Goal: Information Seeking & Learning: Learn about a topic

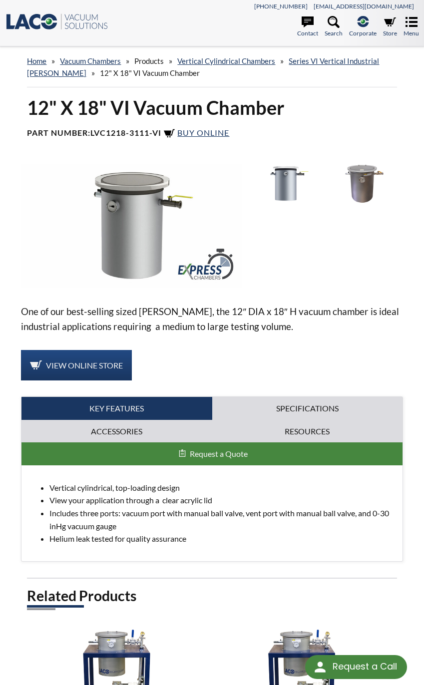
click at [278, 316] on p "One of our best-selling sized [PERSON_NAME], the 12″ DIA x 18″ H vacuum chamber…" at bounding box center [211, 319] width 381 height 30
drag, startPoint x: 283, startPoint y: 401, endPoint x: 287, endPoint y: 407, distance: 7.2
click at [287, 407] on link "Specifications" at bounding box center [307, 408] width 190 height 23
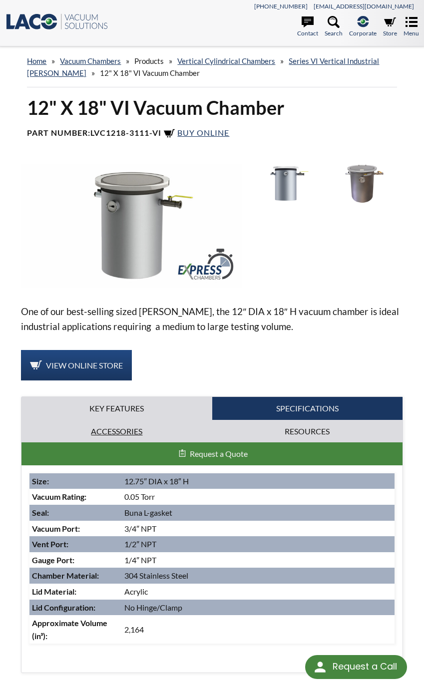
click at [112, 433] on link "Accessories" at bounding box center [116, 431] width 190 height 23
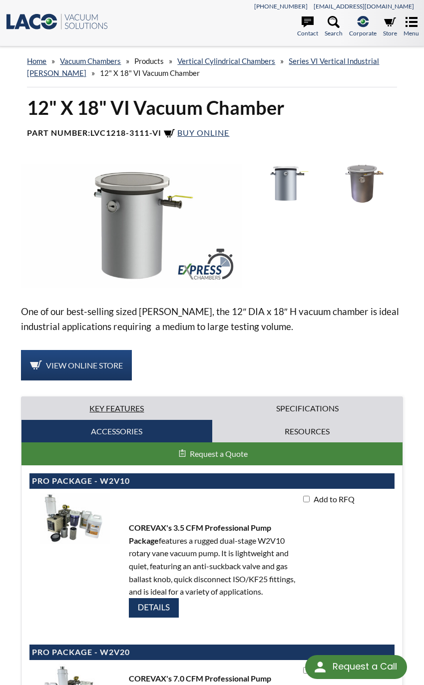
click at [114, 401] on link "Key Features" at bounding box center [116, 408] width 190 height 23
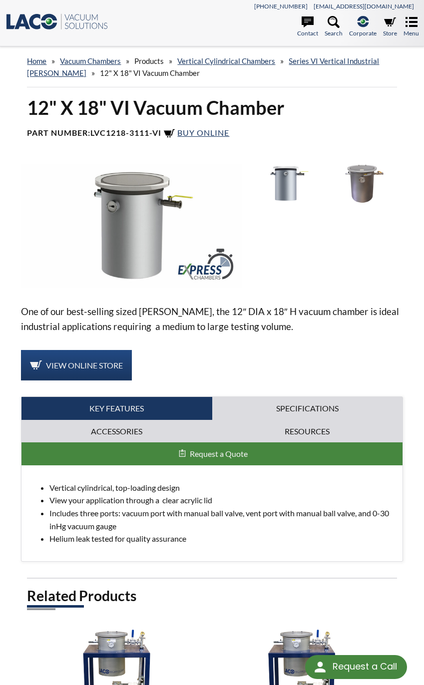
click at [280, 320] on p "One of our best-selling sized [PERSON_NAME], the 12″ DIA x 18″ H vacuum chamber…" at bounding box center [211, 319] width 381 height 30
click at [266, 296] on div "One of our best-selling sized [PERSON_NAME], the 12″ DIA x 18″ H vacuum chamber…" at bounding box center [211, 363] width 381 height 398
click at [157, 219] on img at bounding box center [131, 226] width 221 height 124
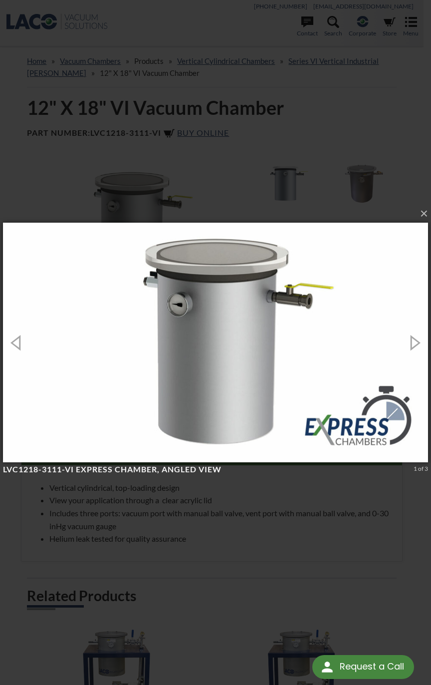
click at [365, 177] on div "× LVC1218-3111-VI Express Chamber, angled view 1 of 3 Loading..." at bounding box center [215, 342] width 431 height 685
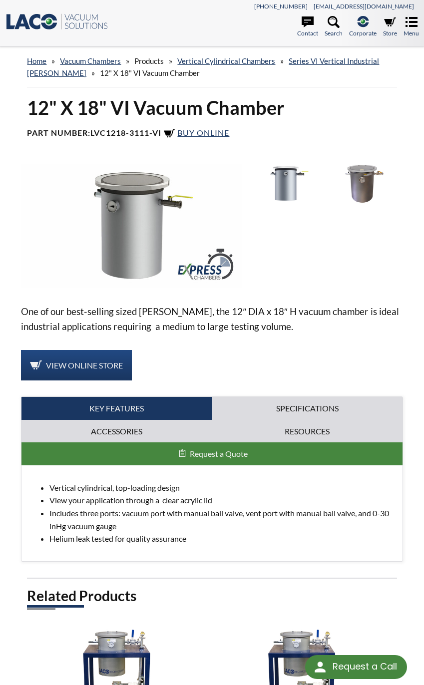
click at [310, 335] on div "One of our best-selling sized chambers, the 12″ DIA x 18″ H vacuum chamber is i…" at bounding box center [211, 363] width 381 height 398
click at [306, 399] on link "Specifications" at bounding box center [307, 408] width 190 height 23
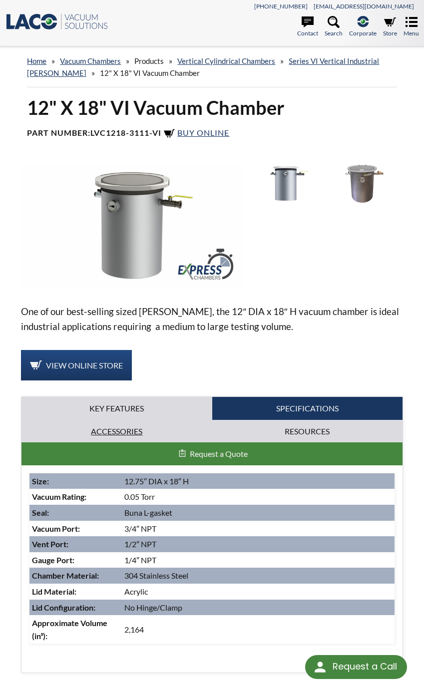
click at [99, 427] on link "Accessories" at bounding box center [116, 431] width 190 height 23
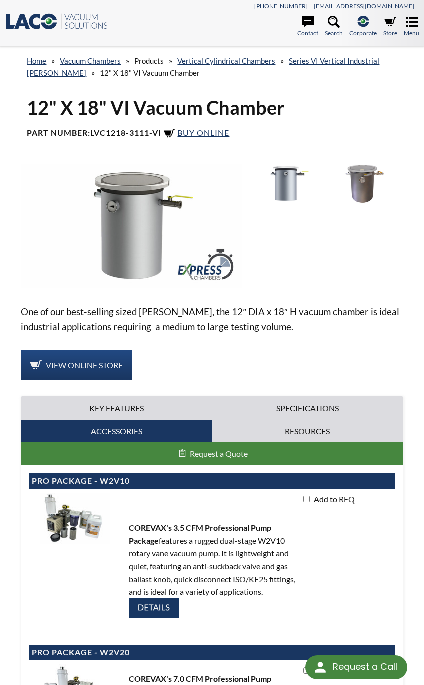
click at [107, 406] on link "Key Features" at bounding box center [116, 408] width 190 height 23
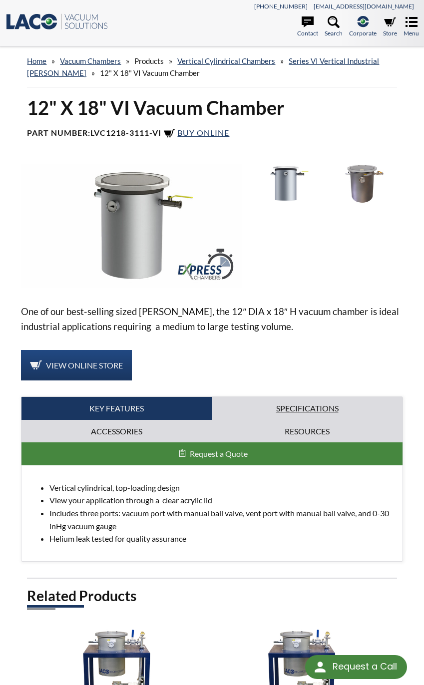
click at [286, 406] on link "Specifications" at bounding box center [307, 408] width 190 height 23
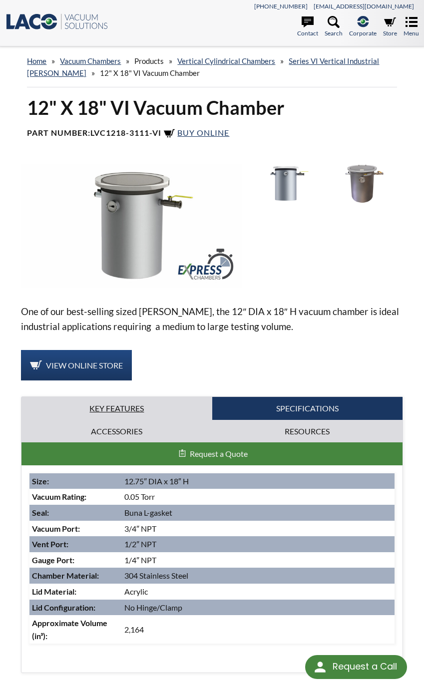
click at [111, 404] on link "Key Features" at bounding box center [116, 408] width 190 height 23
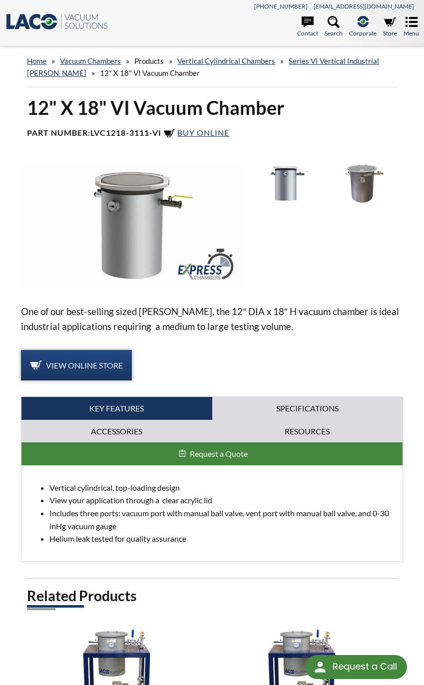
click at [81, 370] on link "View Online Store" at bounding box center [76, 365] width 111 height 31
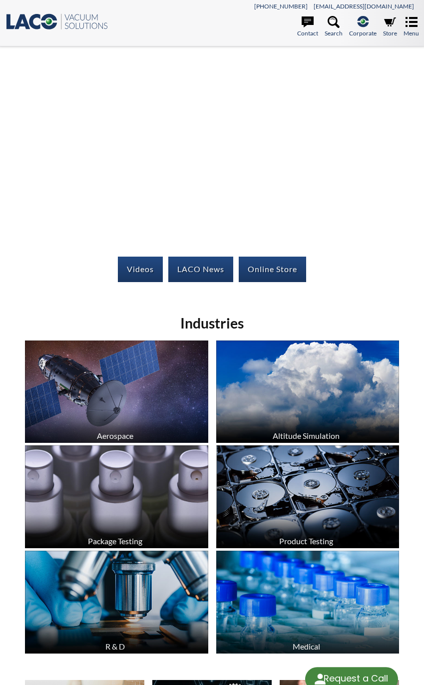
select select "Language Translate Widget"
